Goal: Task Accomplishment & Management: Manage account settings

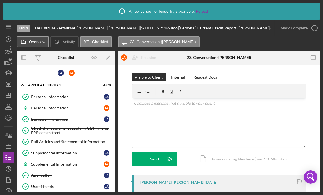
scroll to position [339, 0]
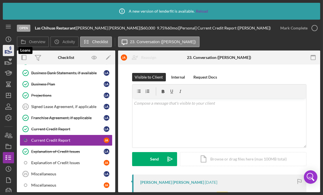
click at [6, 51] on icon "button" at bounding box center [9, 51] width 6 height 3
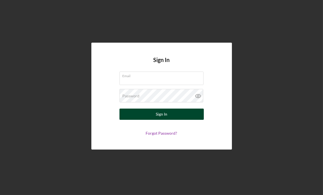
type input "[EMAIL_ADDRESS][DOMAIN_NAME]"
click at [164, 116] on div "Sign In" at bounding box center [162, 114] width 12 height 11
